Goal: Find specific page/section: Find specific page/section

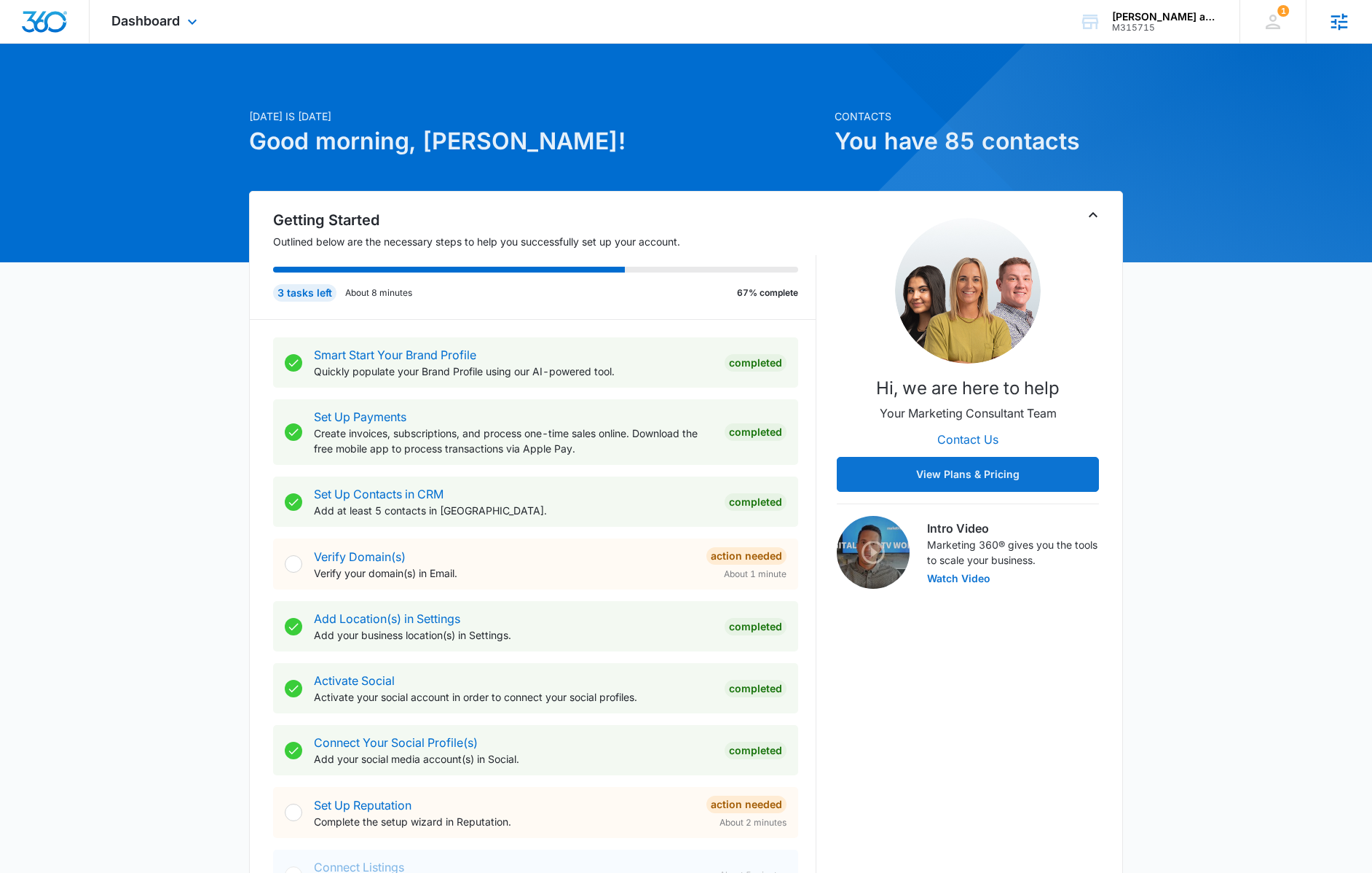
click at [1336, 22] on icon at bounding box center [1340, 22] width 17 height 17
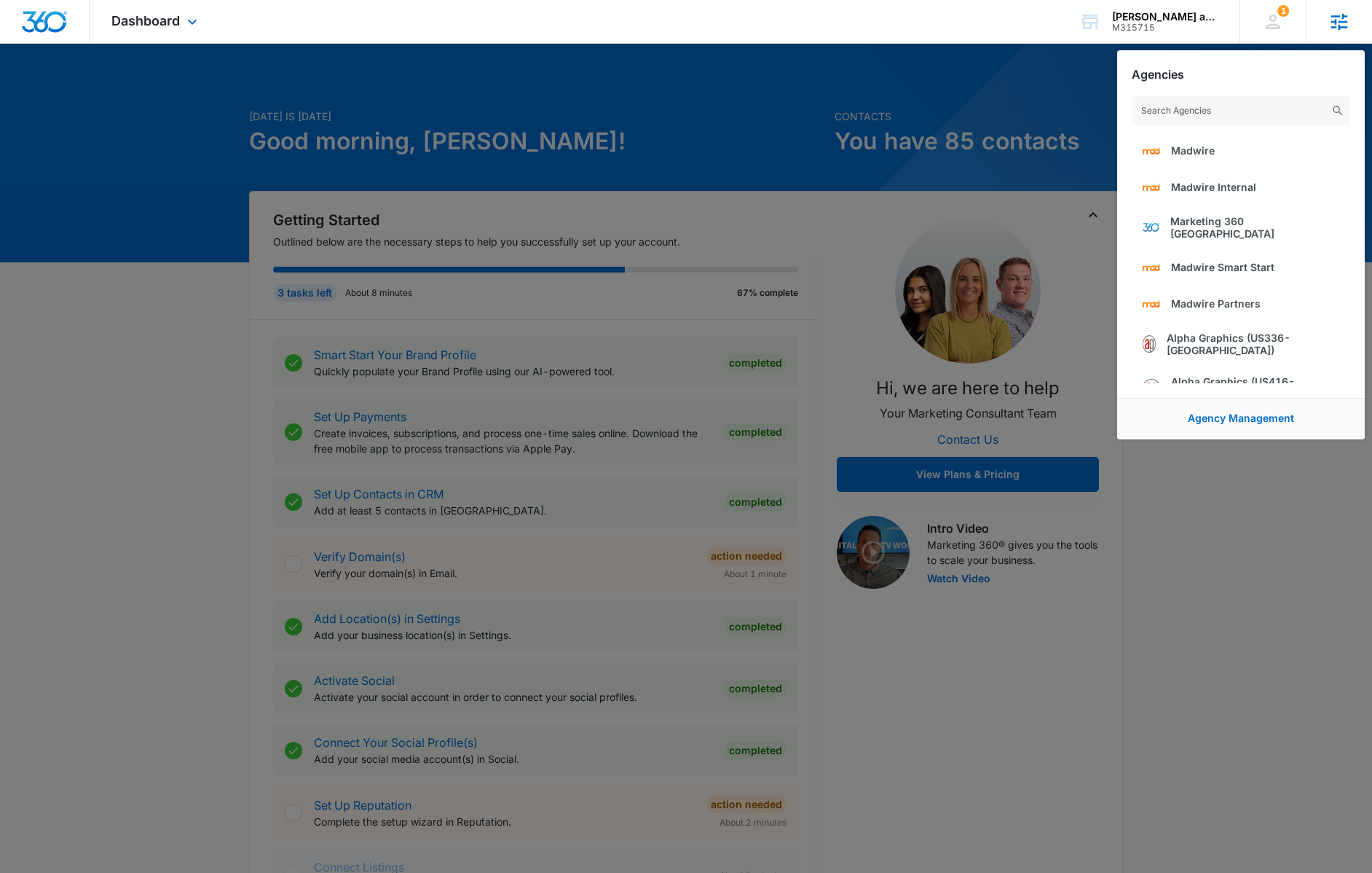
click at [1248, 117] on input "text" at bounding box center [1241, 111] width 219 height 29
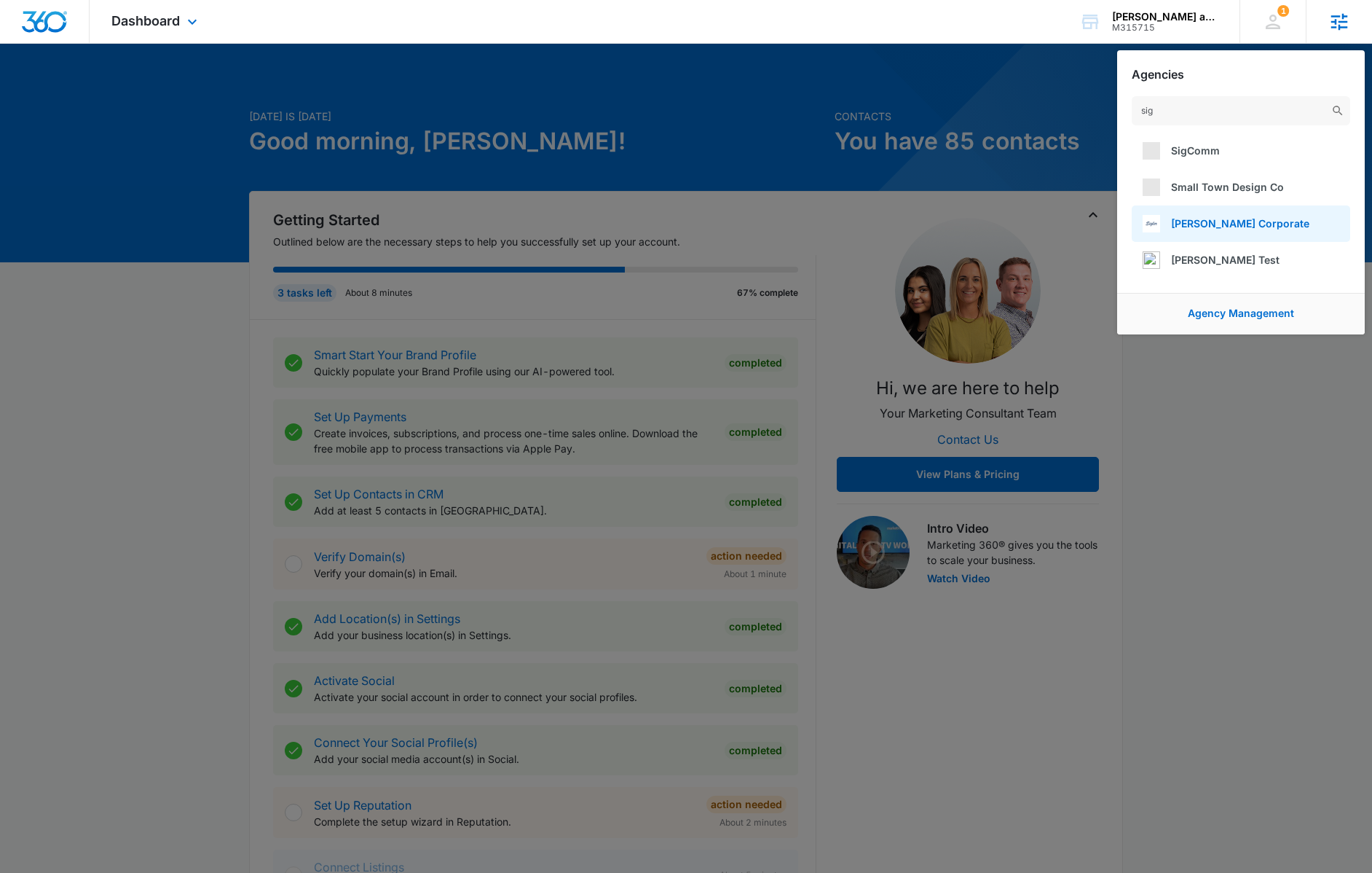
type input "sig"
click at [1201, 228] on span "Sigler Corporate" at bounding box center [1240, 223] width 139 height 12
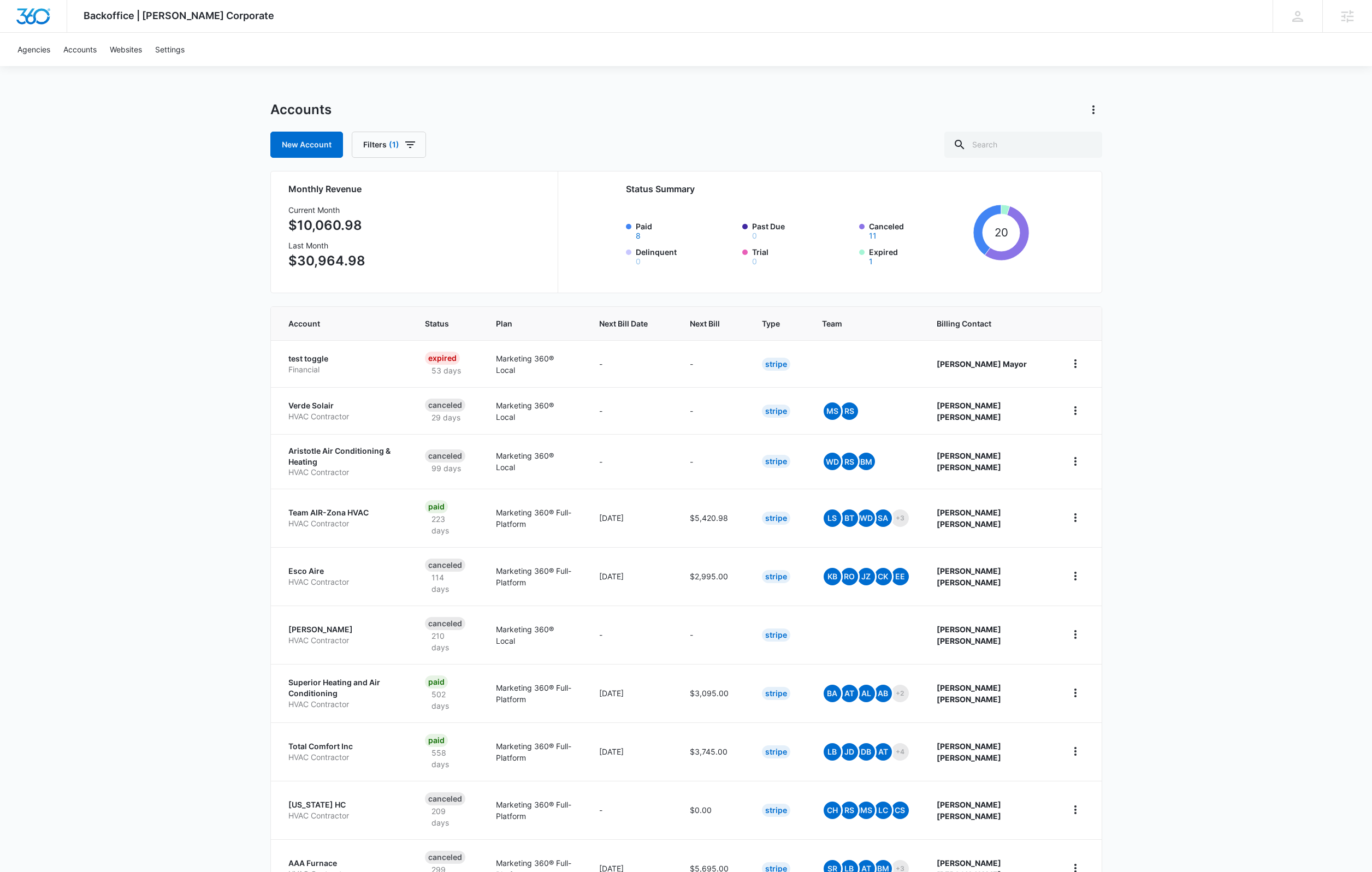
click at [1181, 282] on div "Backoffice | Sigler Corporate Apps Settings SF Stuart Frazier stuart.frazier@ma…" at bounding box center [686, 479] width 1372 height 958
click at [1199, 381] on div "Backoffice | Sigler Corporate Apps Settings SF Stuart Frazier stuart.frazier@ma…" at bounding box center [686, 479] width 1372 height 958
click at [30, 19] on img "Dashboard" at bounding box center [33, 16] width 35 height 16
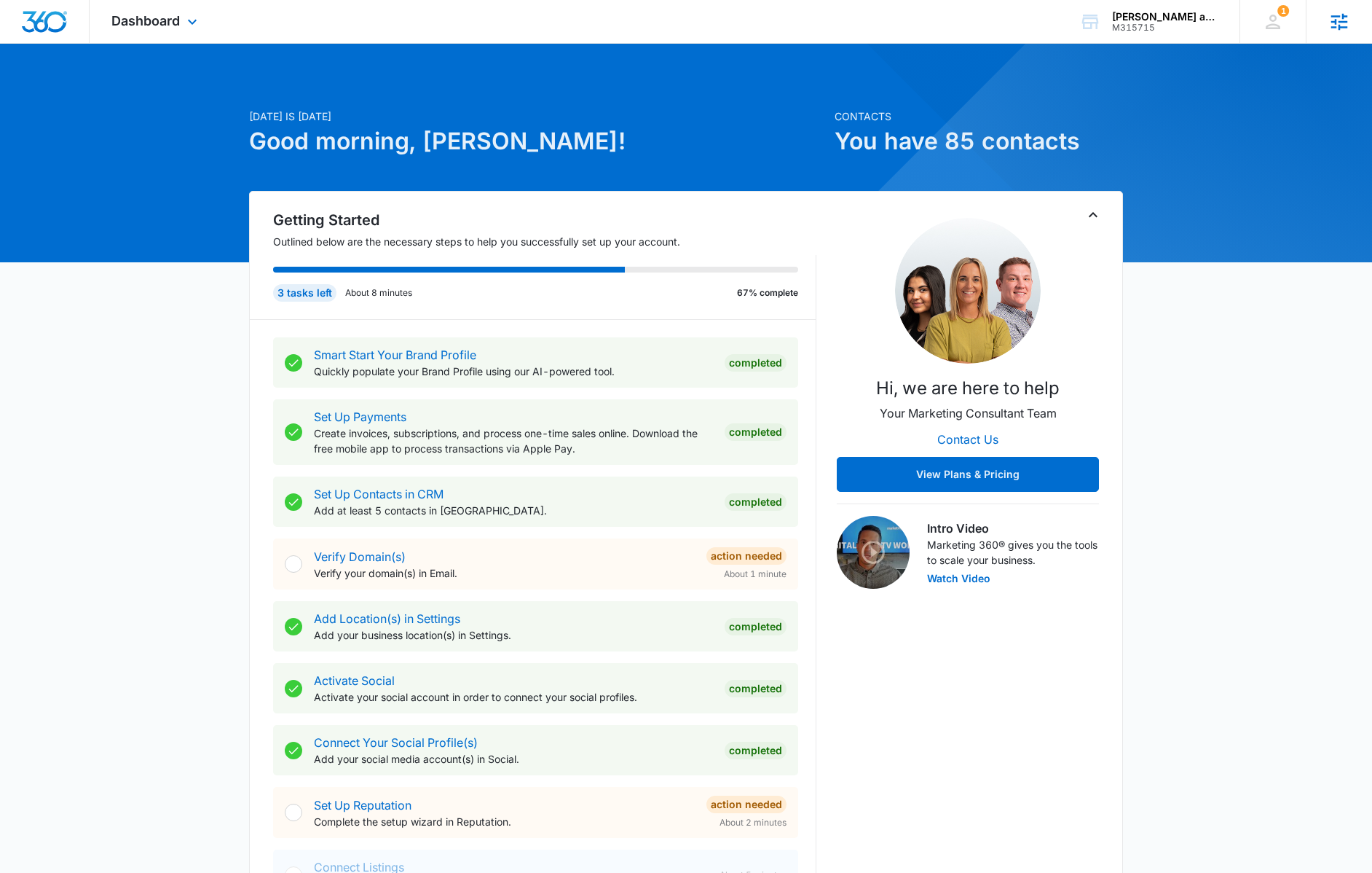
click at [1339, 29] on icon at bounding box center [1340, 22] width 17 height 17
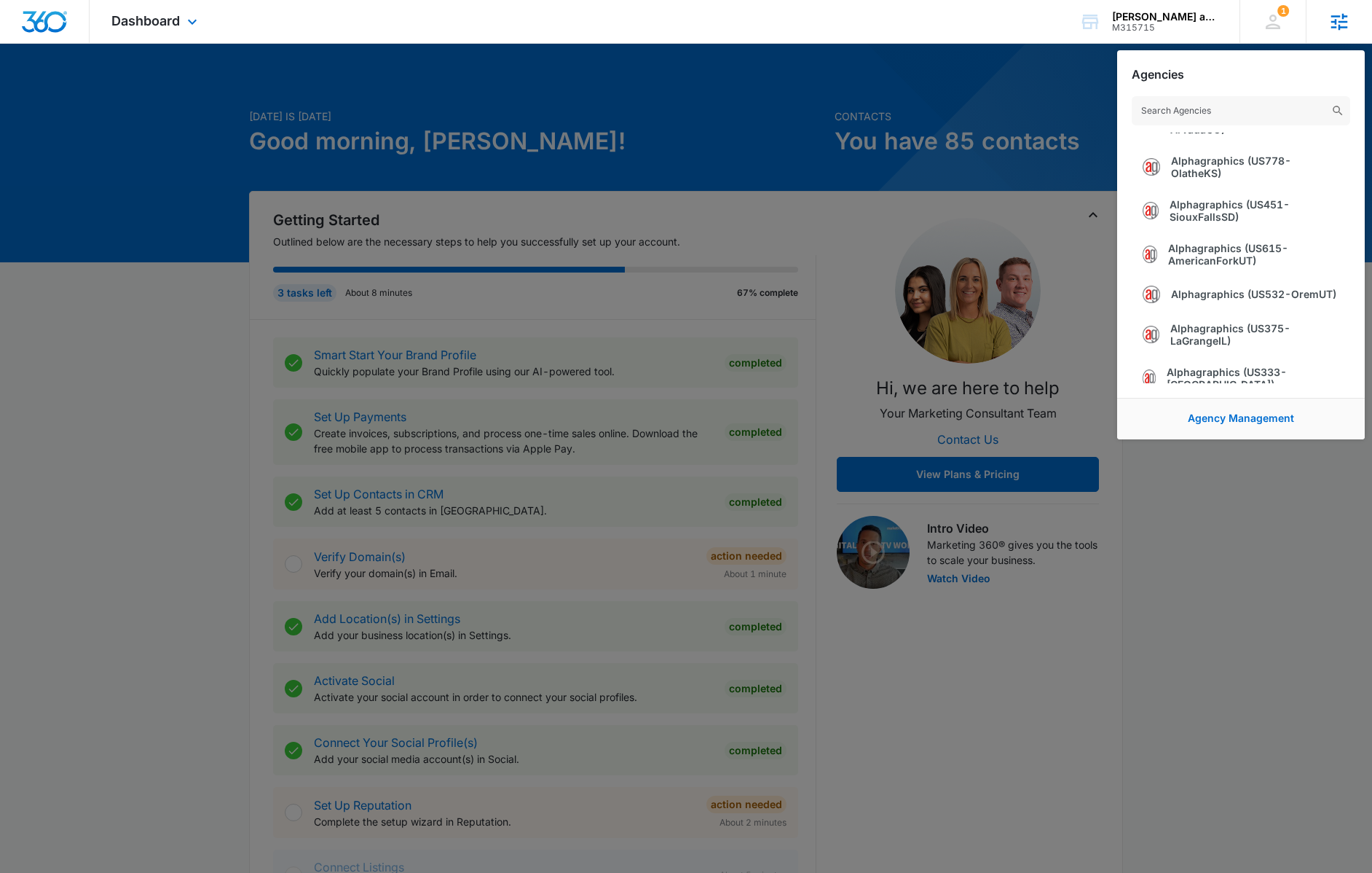
scroll to position [775, 0]
click at [1227, 109] on input "text" at bounding box center [1241, 111] width 219 height 29
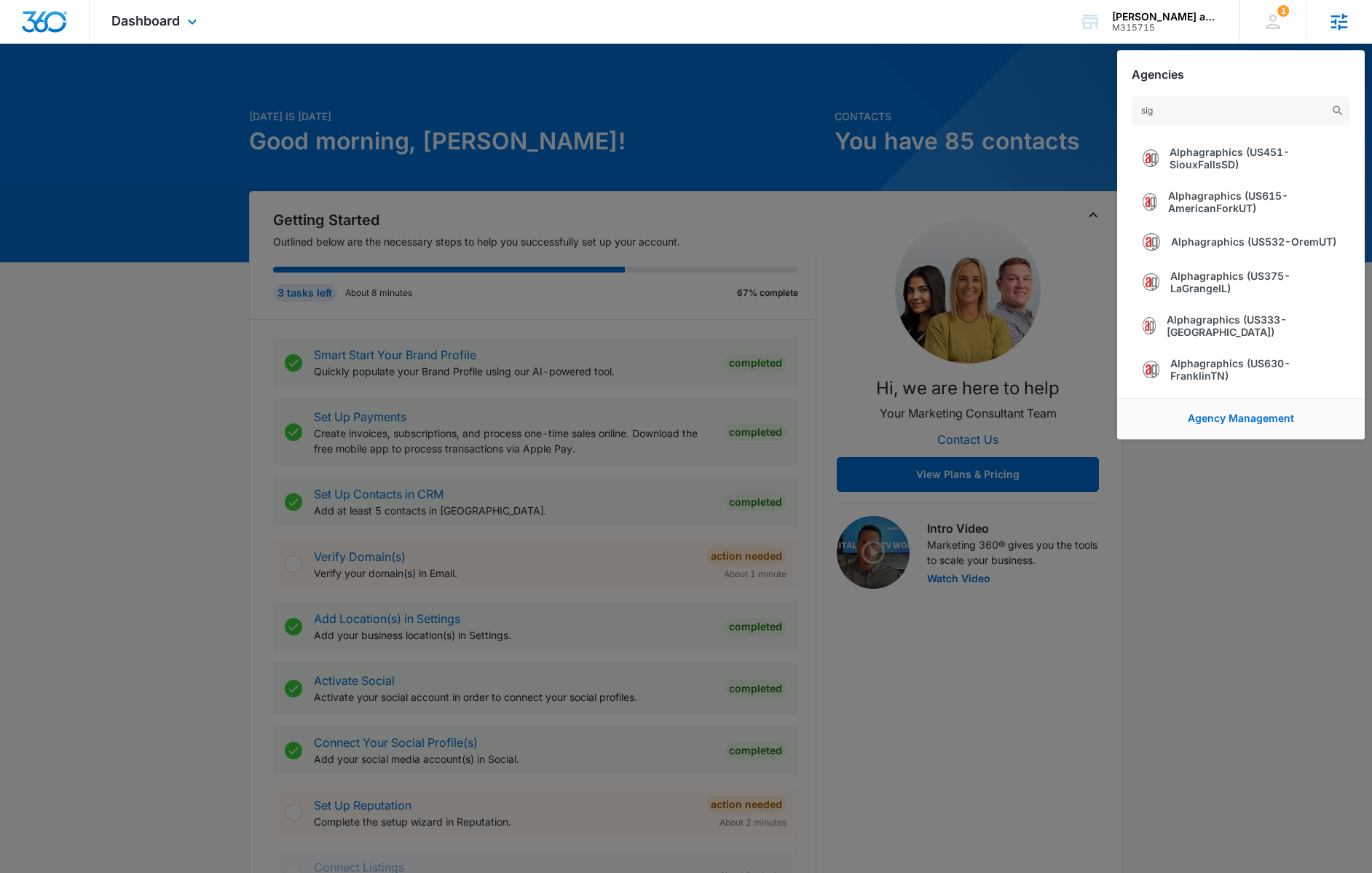
scroll to position [0, 0]
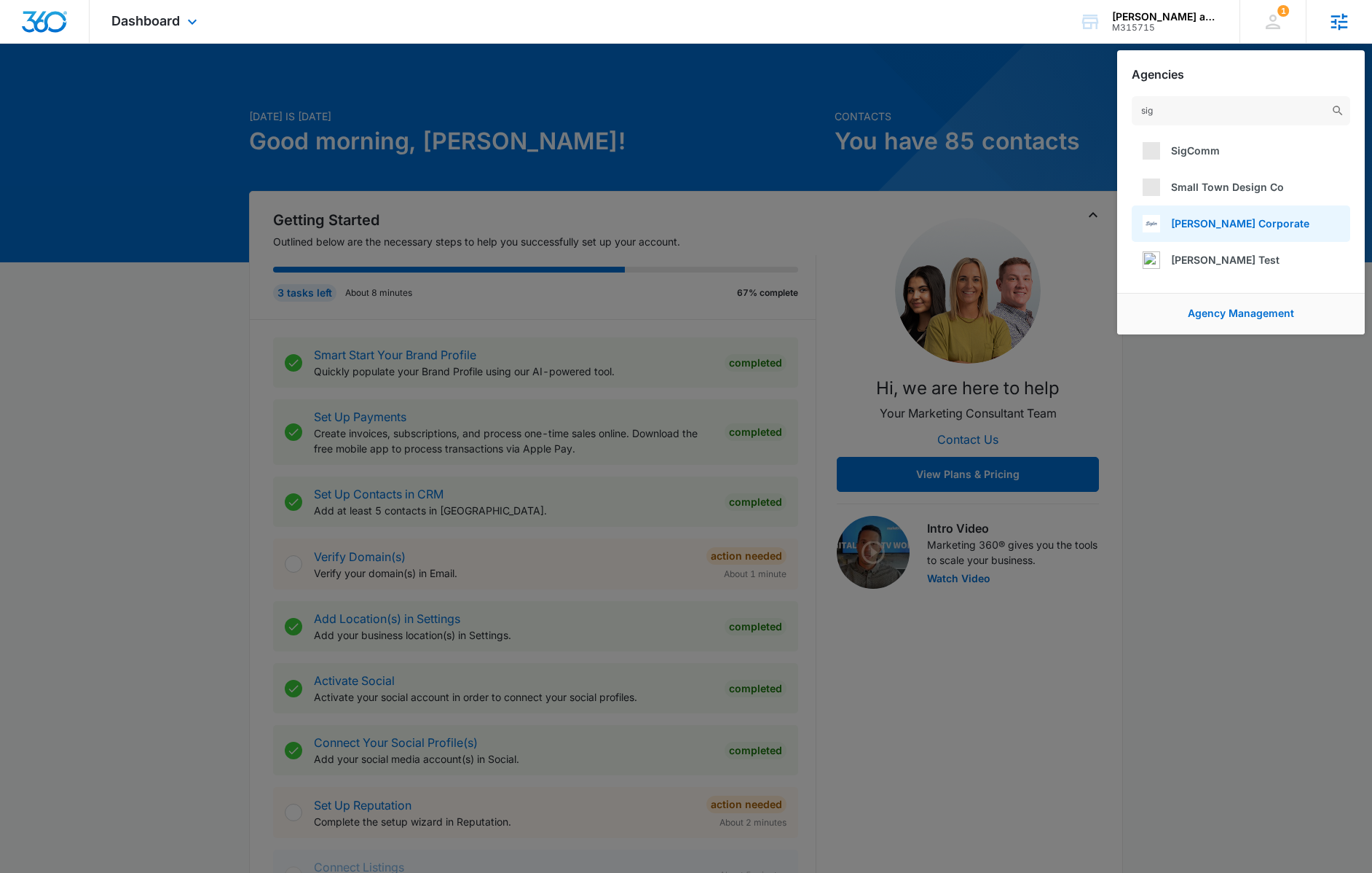
type input "sig"
click at [1206, 228] on span "Sigler Corporate" at bounding box center [1240, 223] width 139 height 12
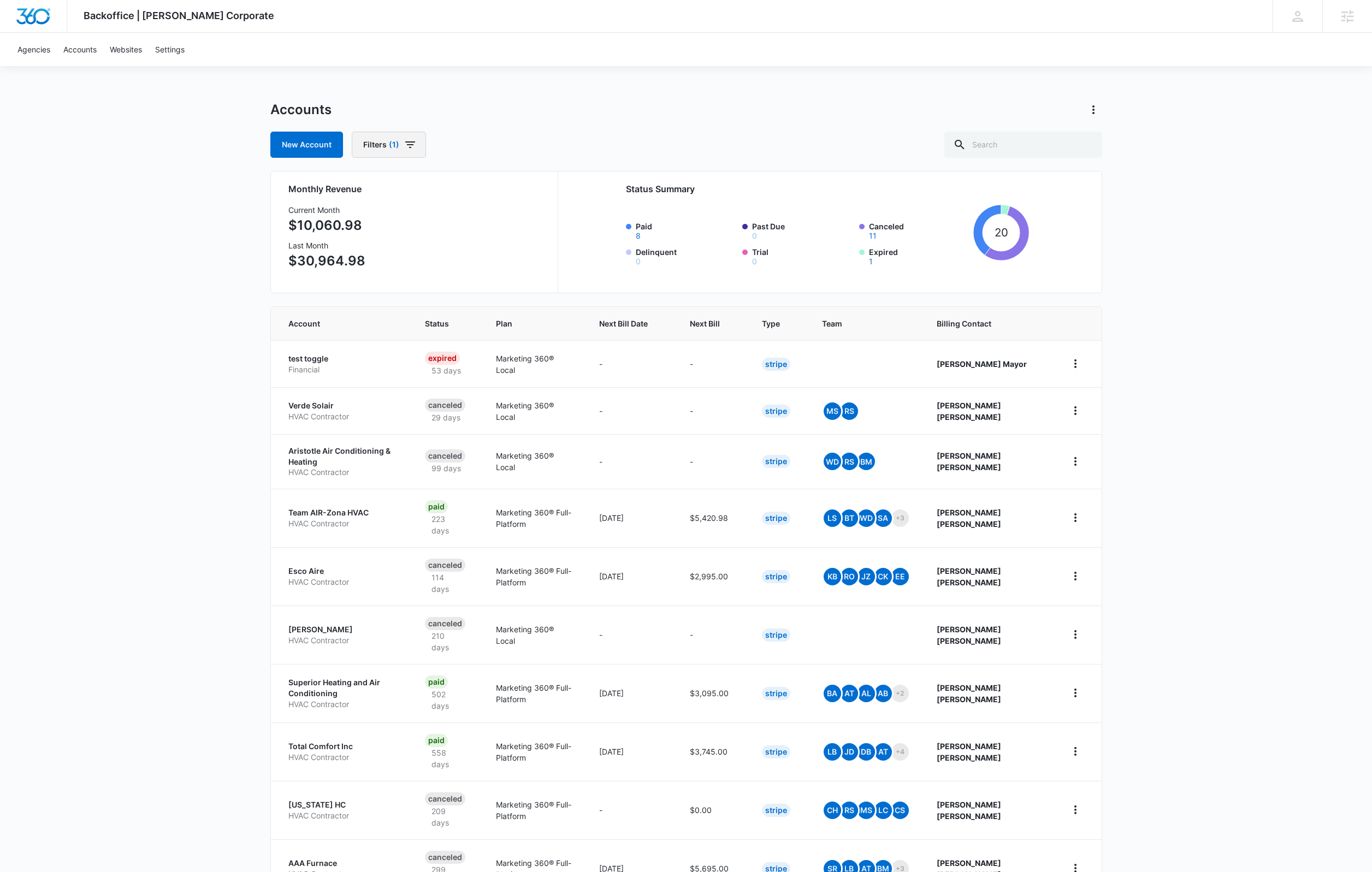
click at [416, 149] on button "Filters (1)" at bounding box center [389, 145] width 75 height 27
click at [476, 214] on icon "Show Billing Status filters" at bounding box center [482, 213] width 13 height 13
click at [371, 221] on icon at bounding box center [371, 221] width 10 height 10
click at [366, 221] on input "Paid" at bounding box center [366, 221] width 1 height 1
checkbox input "true"
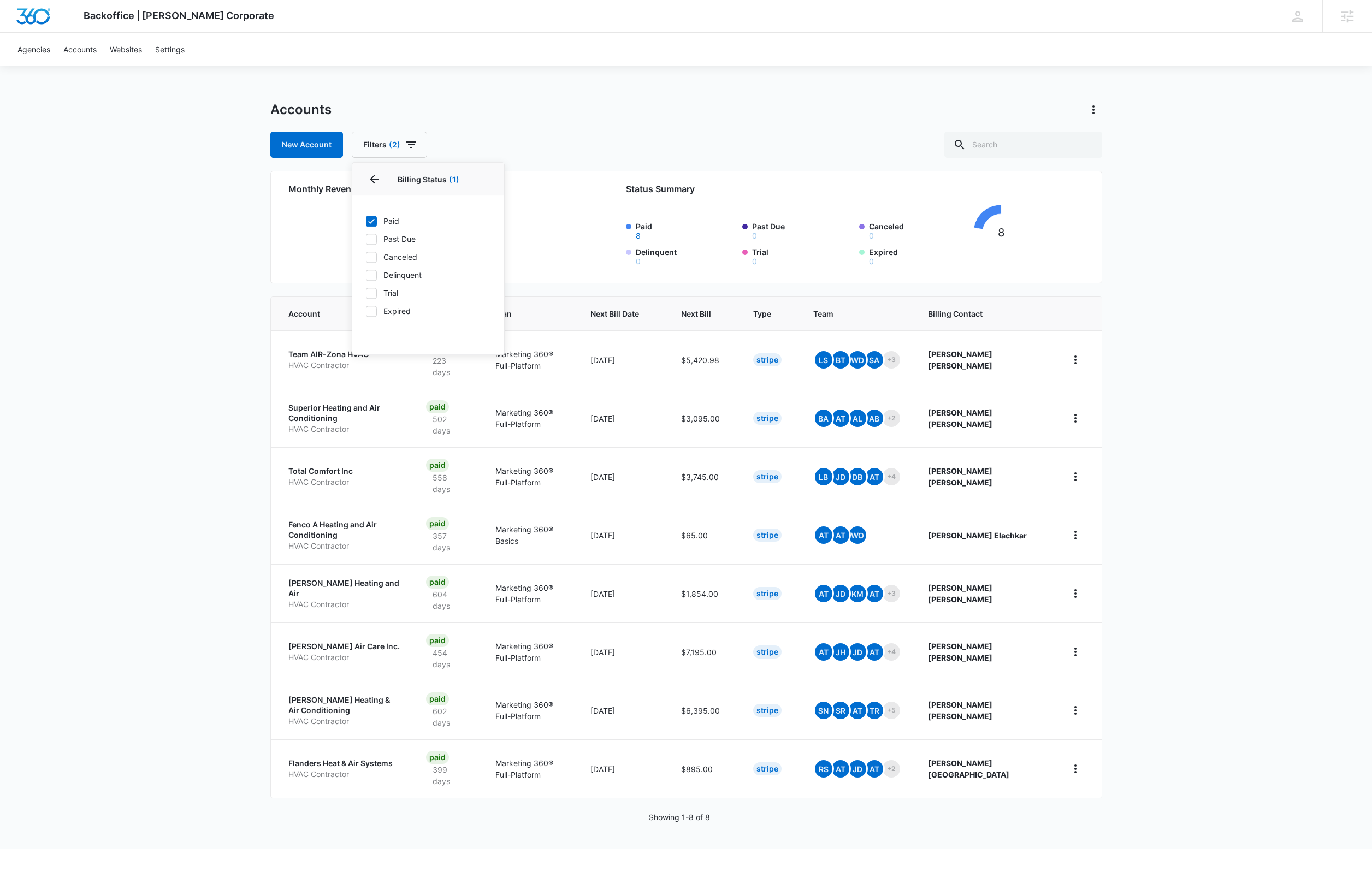
click at [373, 239] on icon at bounding box center [371, 239] width 6 height 5
click at [366, 239] on input "Past Due" at bounding box center [366, 239] width 1 height 1
checkbox input "true"
click at [644, 100] on div "Backoffice | [PERSON_NAME] Corporate Apps Settings [PERSON_NAME] Frazier [EMAIL…" at bounding box center [686, 424] width 1372 height 849
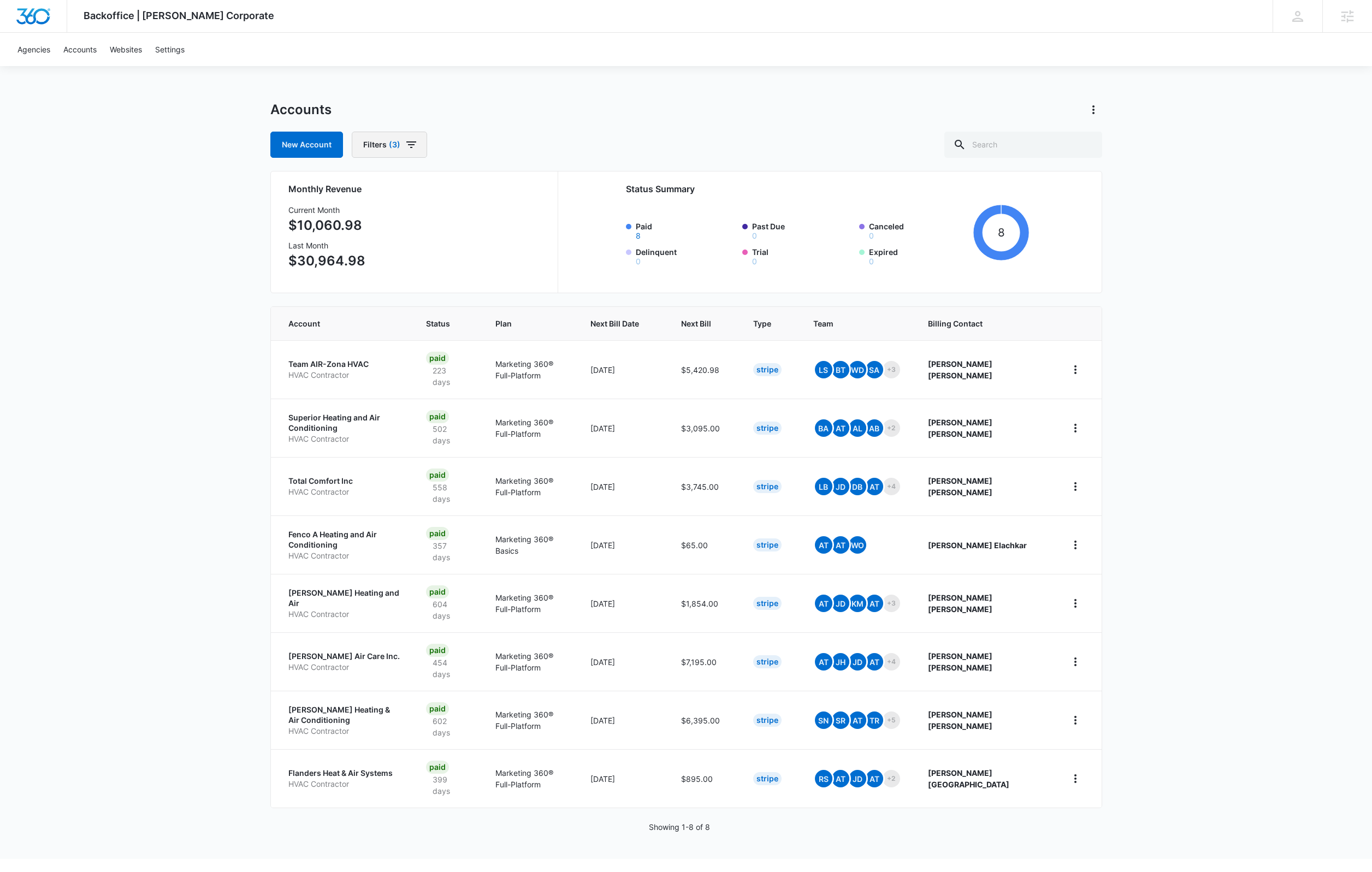
click at [416, 145] on icon "button" at bounding box center [411, 145] width 13 height 13
click at [404, 213] on p "Billing Status" at bounding box center [389, 214] width 46 height 11
click at [399, 239] on p "Billing Type" at bounding box center [386, 241] width 41 height 11
click at [477, 242] on icon "Show Billing Type filters" at bounding box center [482, 241] width 13 height 13
click at [372, 180] on icon "Back" at bounding box center [374, 179] width 9 height 9
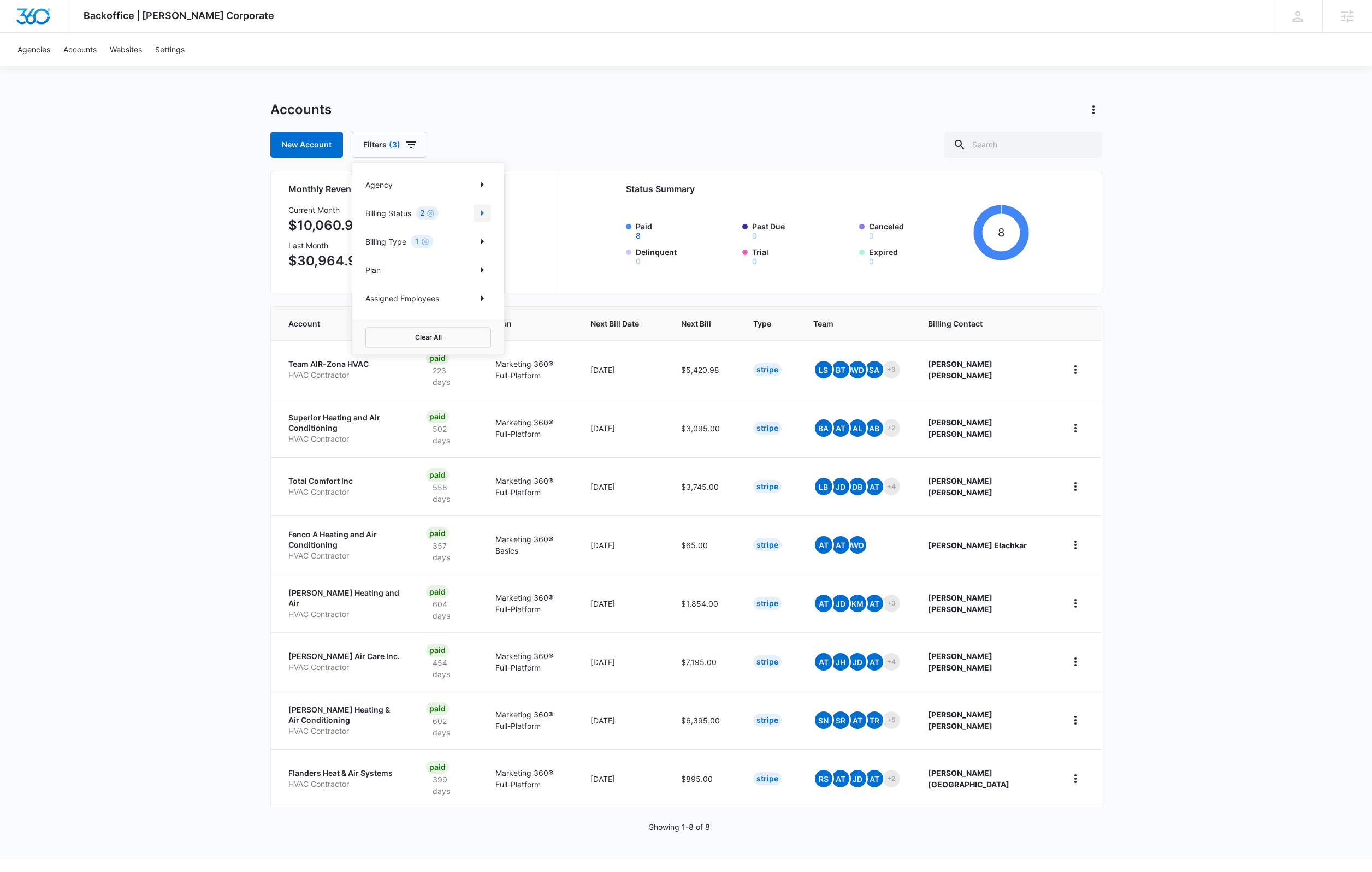
click at [486, 212] on icon "Show Billing Status filters" at bounding box center [482, 213] width 13 height 13
click at [568, 98] on div "Backoffice | [PERSON_NAME] Corporate Apps Settings [PERSON_NAME] Frazier [EMAIL…" at bounding box center [686, 429] width 1372 height 858
